Goal: Information Seeking & Learning: Learn about a topic

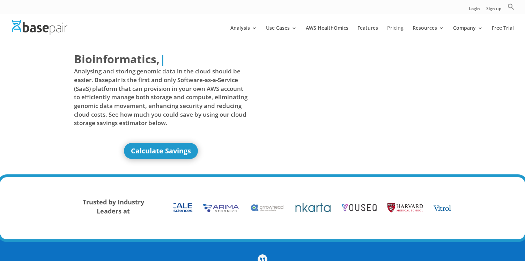
click at [398, 28] on link "Pricing" at bounding box center [395, 33] width 16 height 16
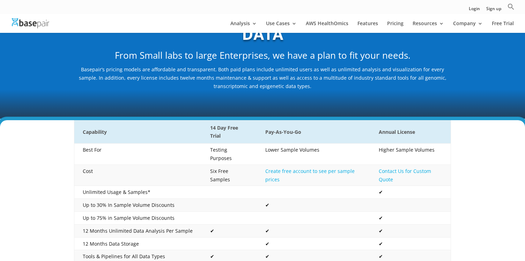
scroll to position [66, 0]
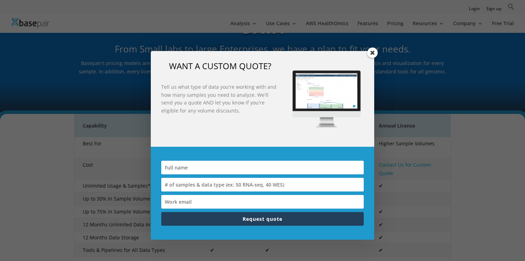
click at [375, 53] on span at bounding box center [372, 52] width 10 height 10
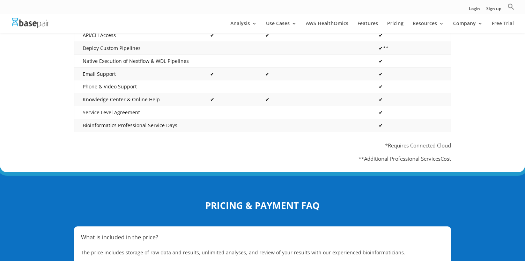
scroll to position [354, 0]
